Goal: Transaction & Acquisition: Purchase product/service

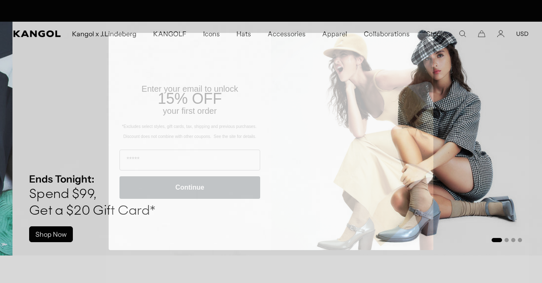
scroll to position [0, 172]
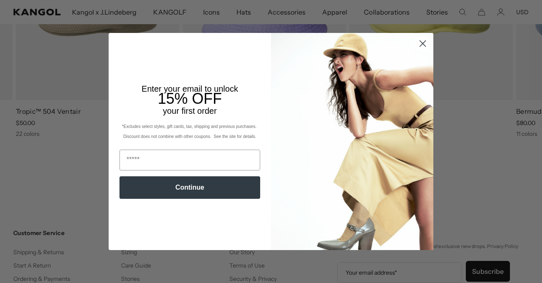
scroll to position [1101, 0]
